Goal: Task Accomplishment & Management: Manage account settings

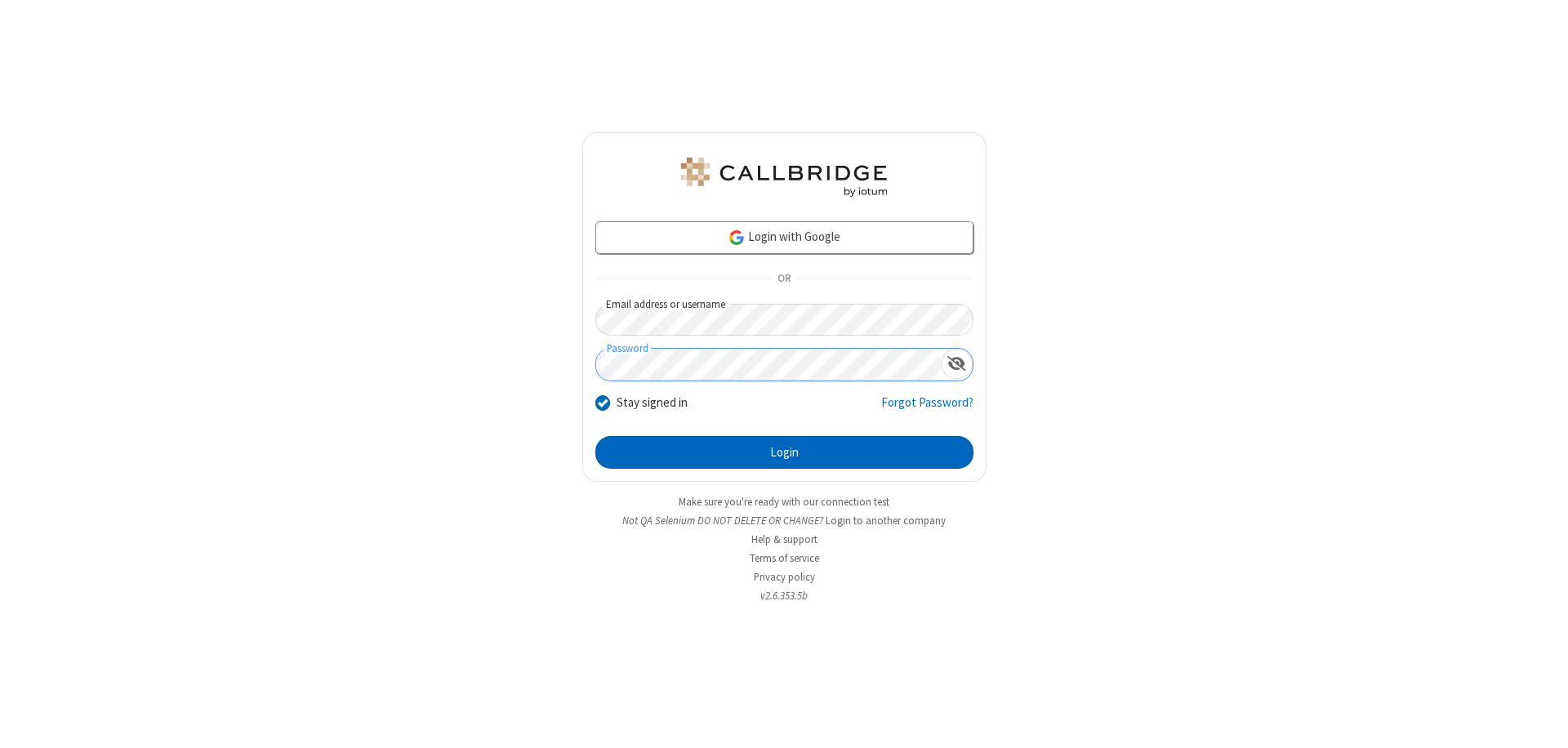
click at [784, 452] on button "Login" at bounding box center [785, 452] width 378 height 32
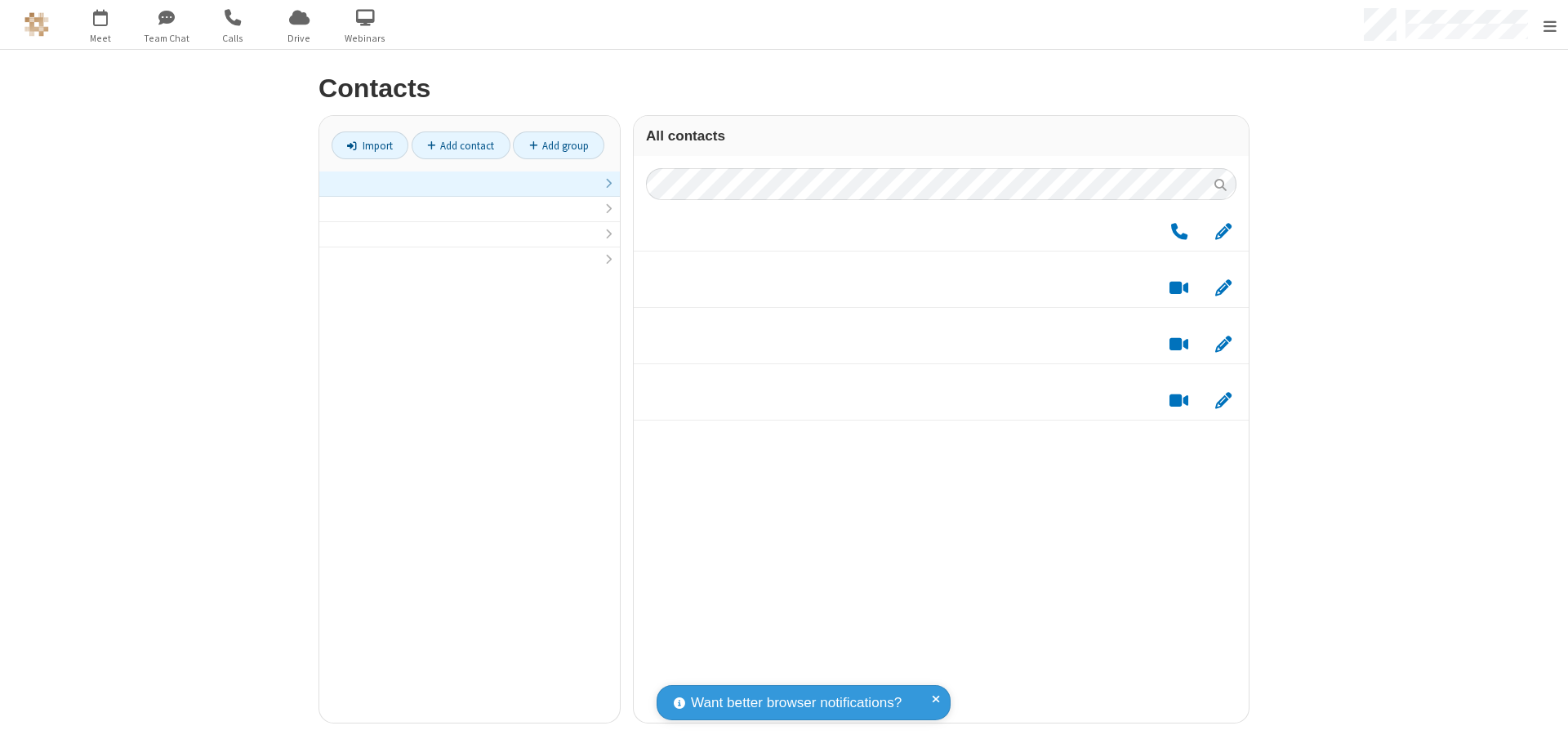
click at [463, 193] on link at bounding box center [469, 184] width 301 height 25
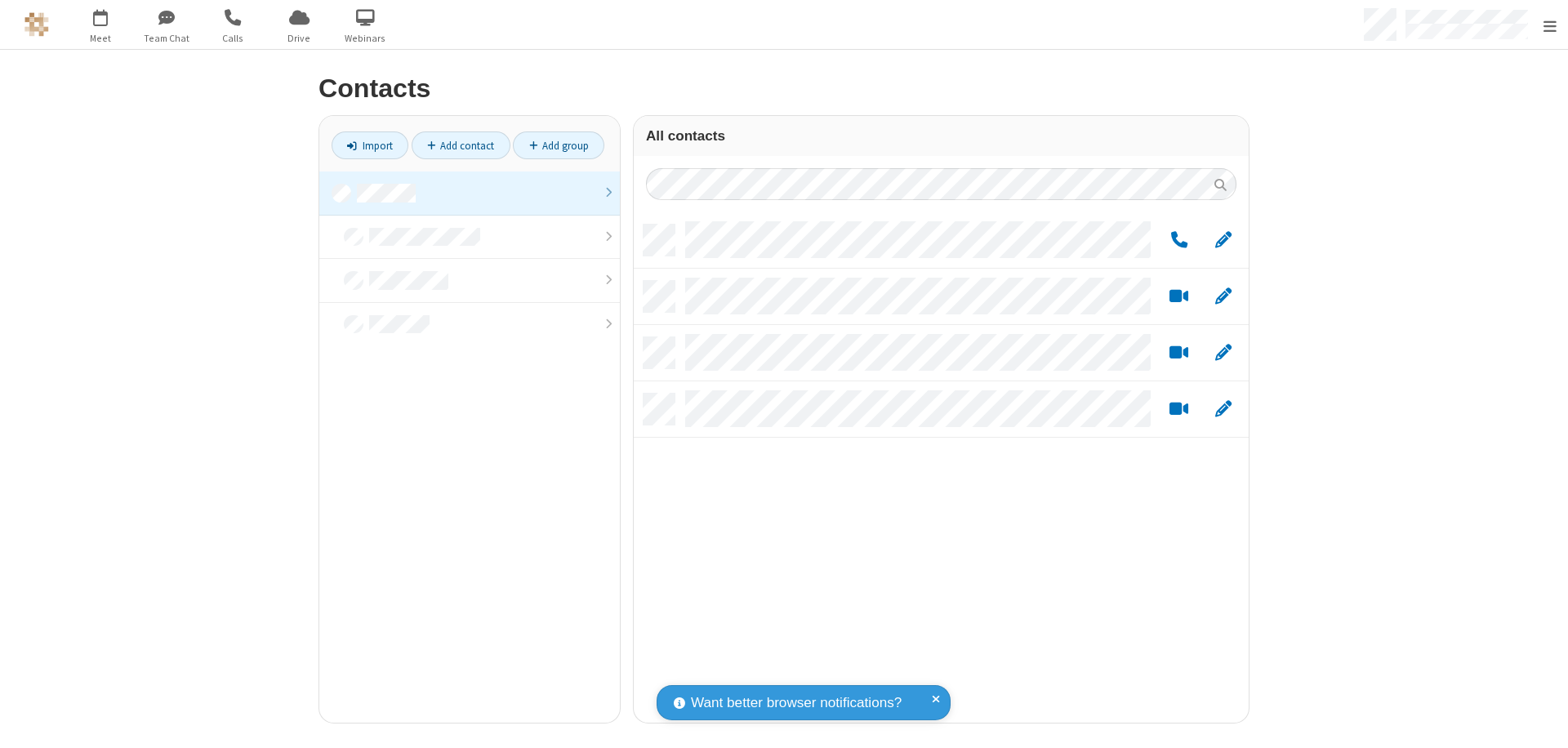
scroll to position [498, 603]
click at [552, 145] on link "Add group" at bounding box center [559, 145] width 92 height 28
